Goal: Task Accomplishment & Management: Complete application form

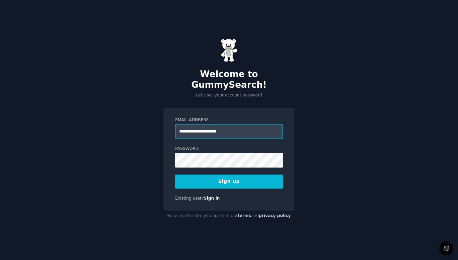
type input "**********"
click at [229, 181] on button "Sign up" at bounding box center [229, 182] width 108 height 14
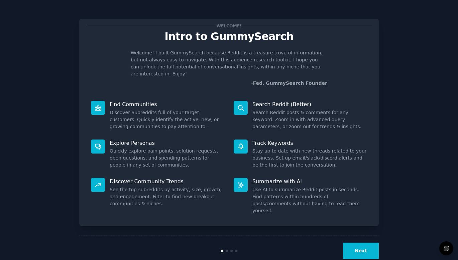
click at [357, 245] on div "Next" at bounding box center [229, 251] width 300 height 31
click at [358, 243] on button "Next" at bounding box center [361, 251] width 36 height 16
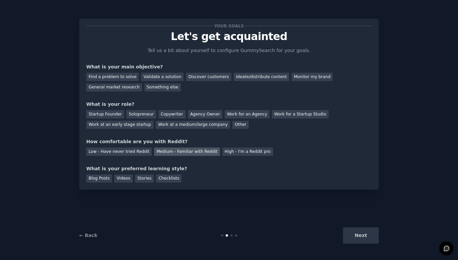
click at [162, 148] on div "Medium - Familiar with Reddit" at bounding box center [187, 152] width 66 height 8
click at [188, 79] on div "Discover customers" at bounding box center [208, 77] width 45 height 8
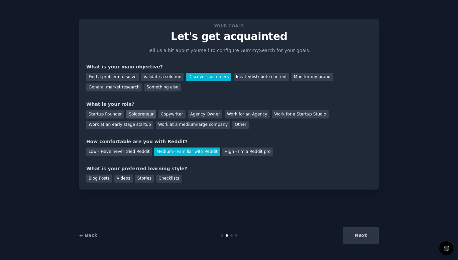
click at [140, 112] on div "Solopreneur" at bounding box center [140, 114] width 29 height 8
drag, startPoint x: 362, startPoint y: 237, endPoint x: 303, endPoint y: 237, distance: 58.8
click at [362, 237] on div "Next" at bounding box center [329, 236] width 100 height 16
click at [105, 179] on div "Blog Posts" at bounding box center [99, 179] width 26 height 8
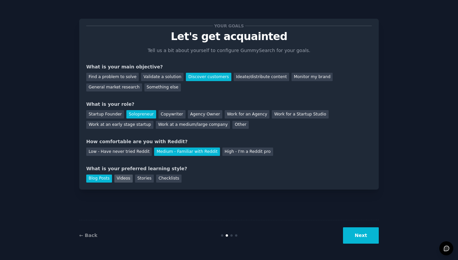
click at [119, 179] on div "Videos" at bounding box center [123, 179] width 18 height 8
click at [165, 180] on div "Checklists" at bounding box center [168, 179] width 25 height 8
click at [362, 235] on button "Next" at bounding box center [361, 236] width 36 height 16
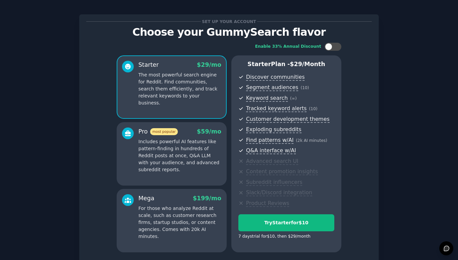
scroll to position [5, 0]
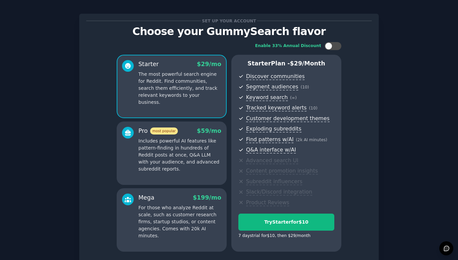
click at [333, 147] on span "Q&A interface w/AI" at bounding box center [290, 150] width 88 height 8
